Goal: Task Accomplishment & Management: Complete application form

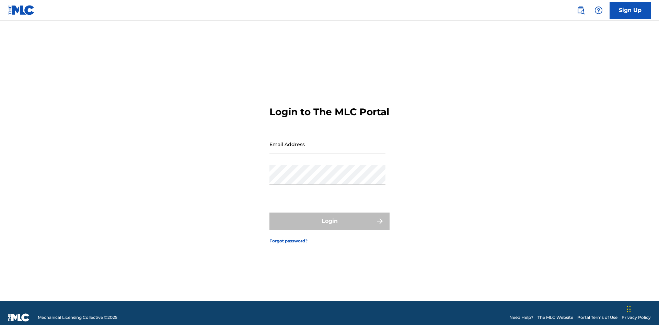
scroll to position [9, 0]
click at [630, 10] on link "Sign Up" at bounding box center [629, 10] width 41 height 17
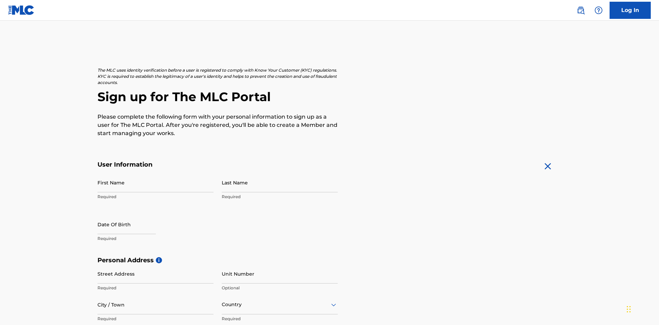
click at [155, 173] on input "First Name" at bounding box center [155, 183] width 116 height 20
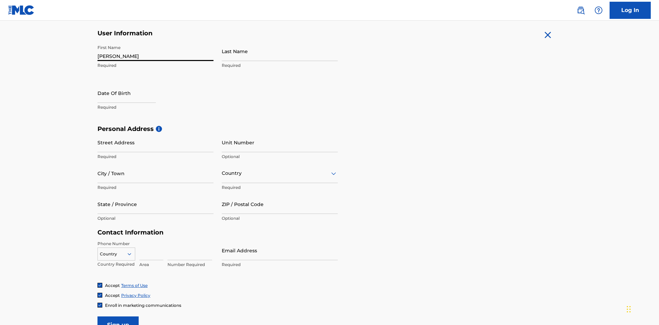
type input "[PERSON_NAME]"
click at [280, 51] on input "Last Name" at bounding box center [280, 52] width 116 height 20
type input "Ribble"
click at [132, 83] on input "text" at bounding box center [126, 93] width 58 height 20
select select "7"
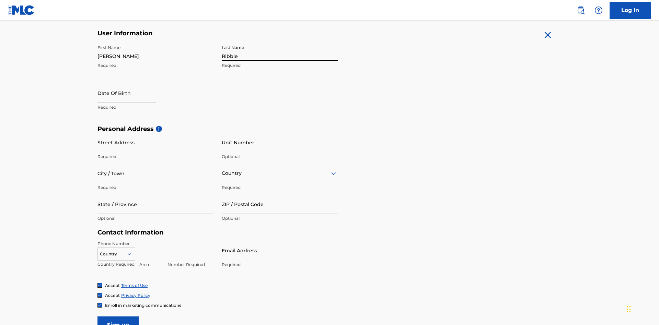
select select "2025"
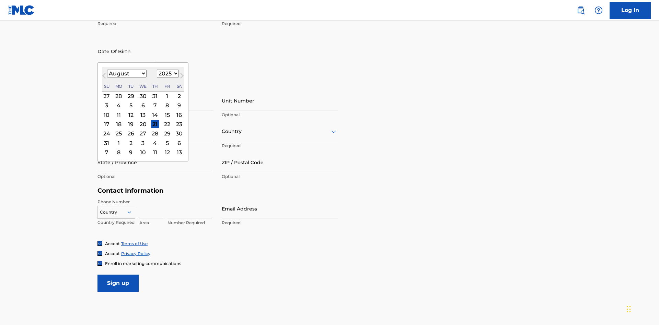
click at [126, 73] on select "January February March April May June July August September October November De…" at bounding box center [126, 74] width 39 height 8
select select "0"
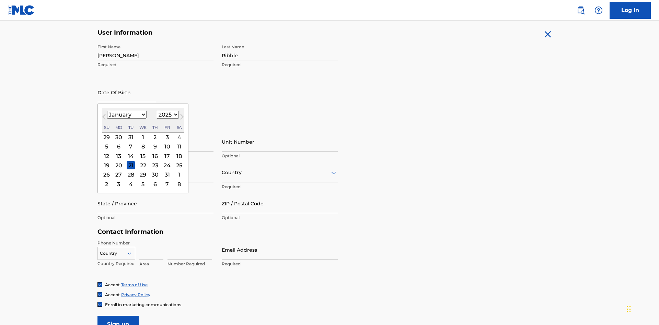
click at [167, 115] on select "1900 1901 1902 1903 1904 1905 1906 1907 1908 1909 1910 1911 1912 1913 1914 1915…" at bounding box center [168, 115] width 22 height 8
select select "1985"
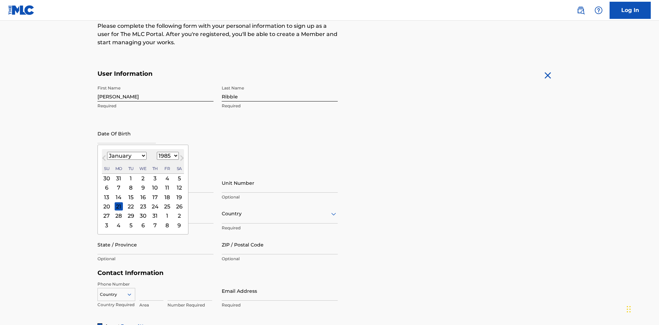
click at [167, 156] on select "1900 1901 1902 1903 1904 1905 1906 1907 1908 1909 1910 1911 1912 1913 1914 1915…" at bounding box center [168, 156] width 22 height 8
click at [130, 184] on div "8" at bounding box center [131, 188] width 8 height 8
type input "January 8 1985"
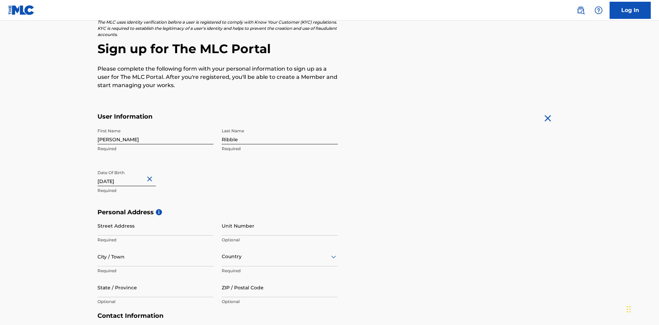
scroll to position [211, 0]
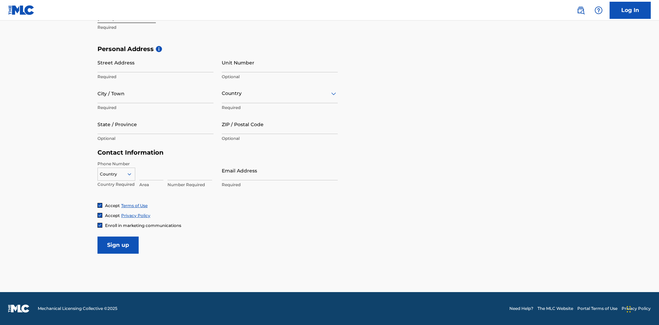
click at [155, 62] on input "Street Address" at bounding box center [155, 63] width 116 height 20
type input "9909 Elks Run Rd"
click at [155, 93] on input "City / Town" at bounding box center [155, 94] width 116 height 20
type input "Roseville"
click at [222, 93] on input "text" at bounding box center [222, 93] width 1 height 7
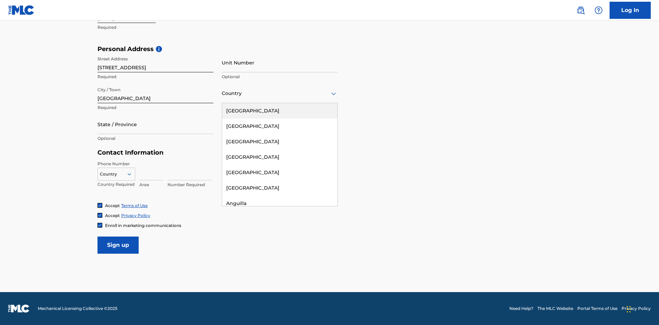
click at [280, 111] on div "United States" at bounding box center [279, 110] width 115 height 15
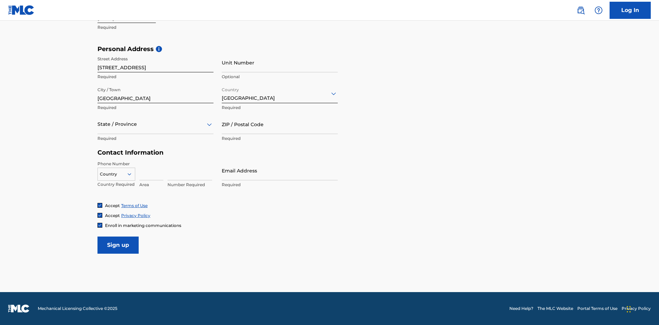
click at [155, 124] on div at bounding box center [155, 124] width 116 height 9
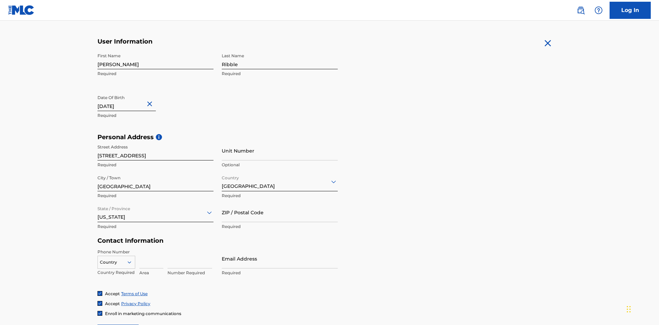
click at [280, 203] on input "ZIP / Postal Code" at bounding box center [280, 213] width 116 height 20
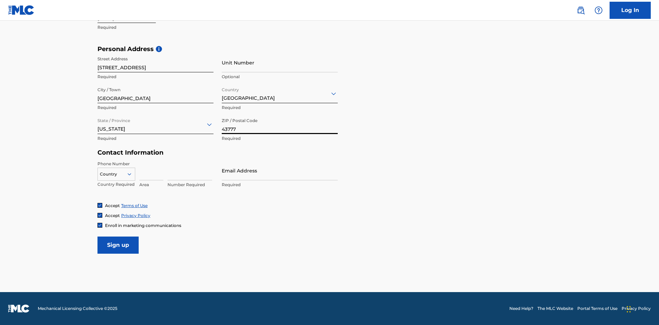
type input "43777"
click at [132, 174] on icon at bounding box center [129, 174] width 6 height 6
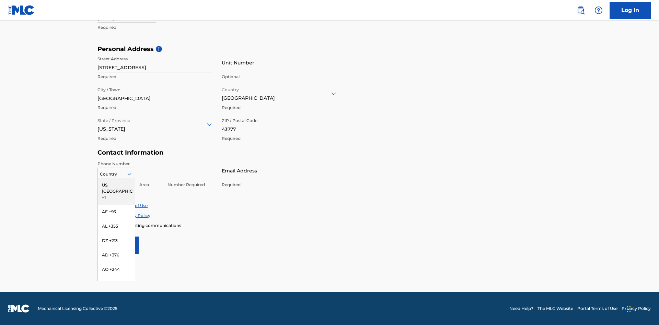
click at [116, 185] on div "US, CA +1" at bounding box center [116, 191] width 37 height 27
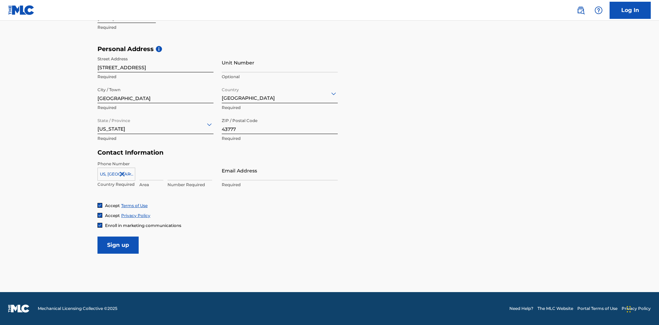
click at [151, 170] on input at bounding box center [151, 171] width 24 height 20
type input "740"
click at [190, 170] on input at bounding box center [189, 171] width 45 height 20
type input "8086351"
click at [280, 170] on input "Email Address" at bounding box center [280, 171] width 116 height 20
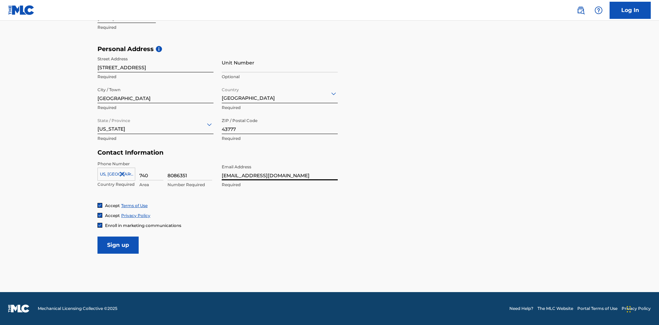
scroll to position [0, 22]
type input "[EMAIL_ADDRESS][DOMAIN_NAME]"
click at [118, 245] on input "Sign up" at bounding box center [117, 245] width 41 height 17
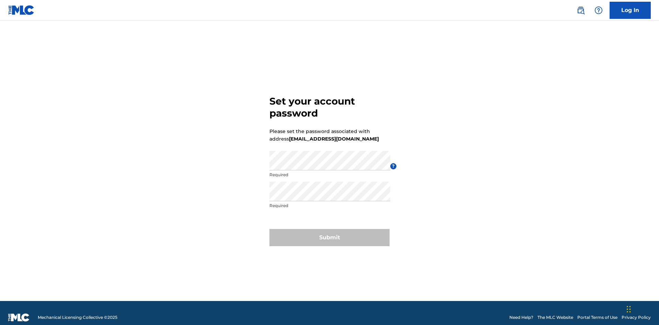
scroll to position [9, 0]
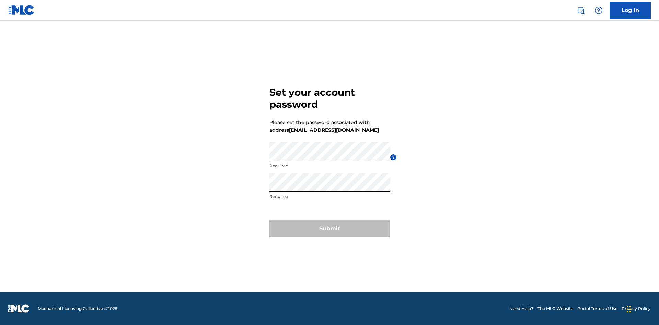
click at [329, 233] on button "Submit" at bounding box center [329, 228] width 120 height 17
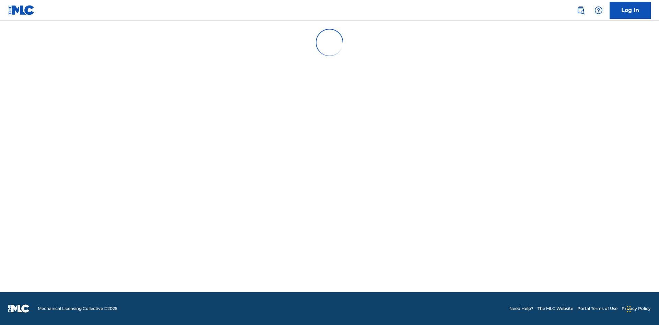
scroll to position [7, 0]
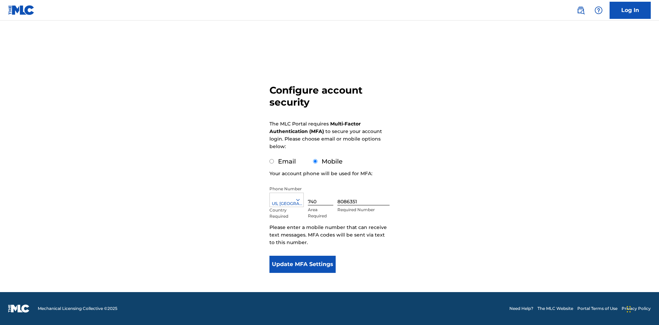
click at [272, 162] on input "Email" at bounding box center [271, 161] width 4 height 4
radio input "true"
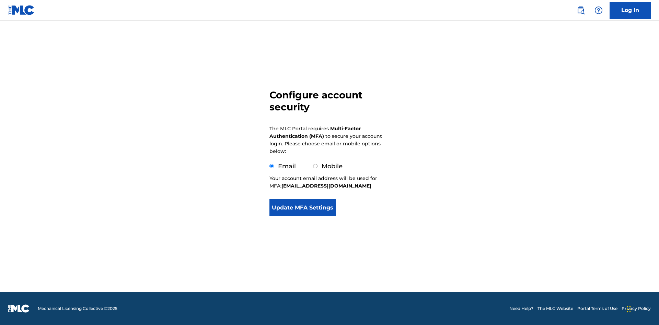
click at [302, 216] on button "Update MFA Settings" at bounding box center [302, 207] width 66 height 17
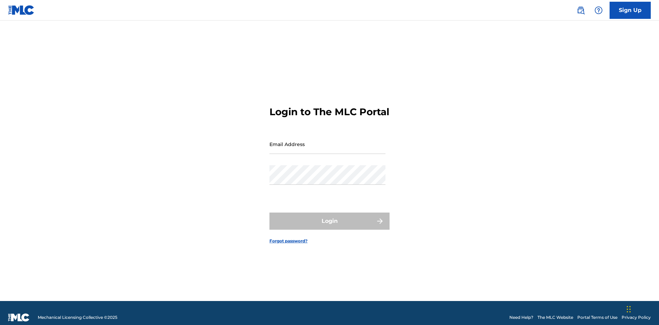
click at [327, 141] on input "Email Address" at bounding box center [327, 144] width 116 height 20
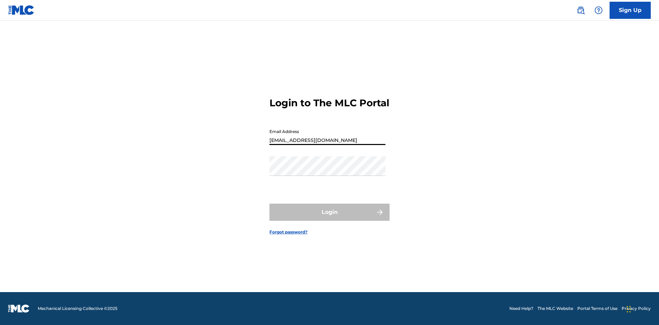
scroll to position [0, 22]
type input "[EMAIL_ADDRESS][DOMAIN_NAME]"
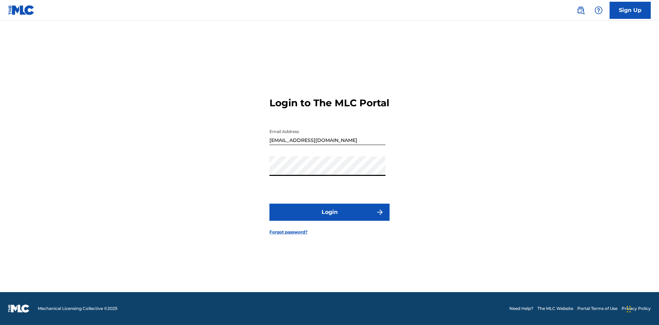
click at [329, 218] on button "Login" at bounding box center [329, 212] width 120 height 17
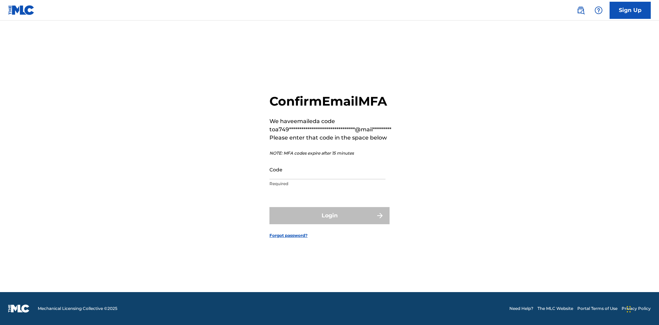
click at [327, 169] on input "Code" at bounding box center [327, 170] width 116 height 20
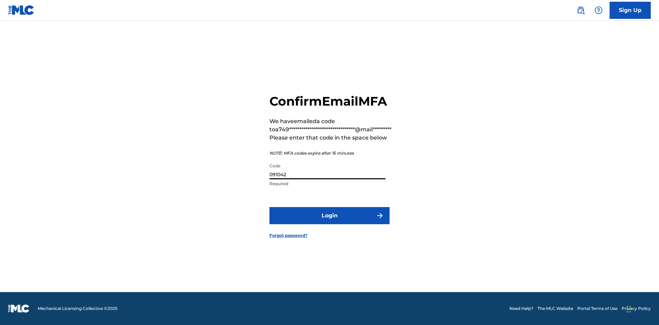
type input "091042"
click at [329, 215] on button "Login" at bounding box center [329, 215] width 120 height 17
